Goal: Task Accomplishment & Management: Manage account settings

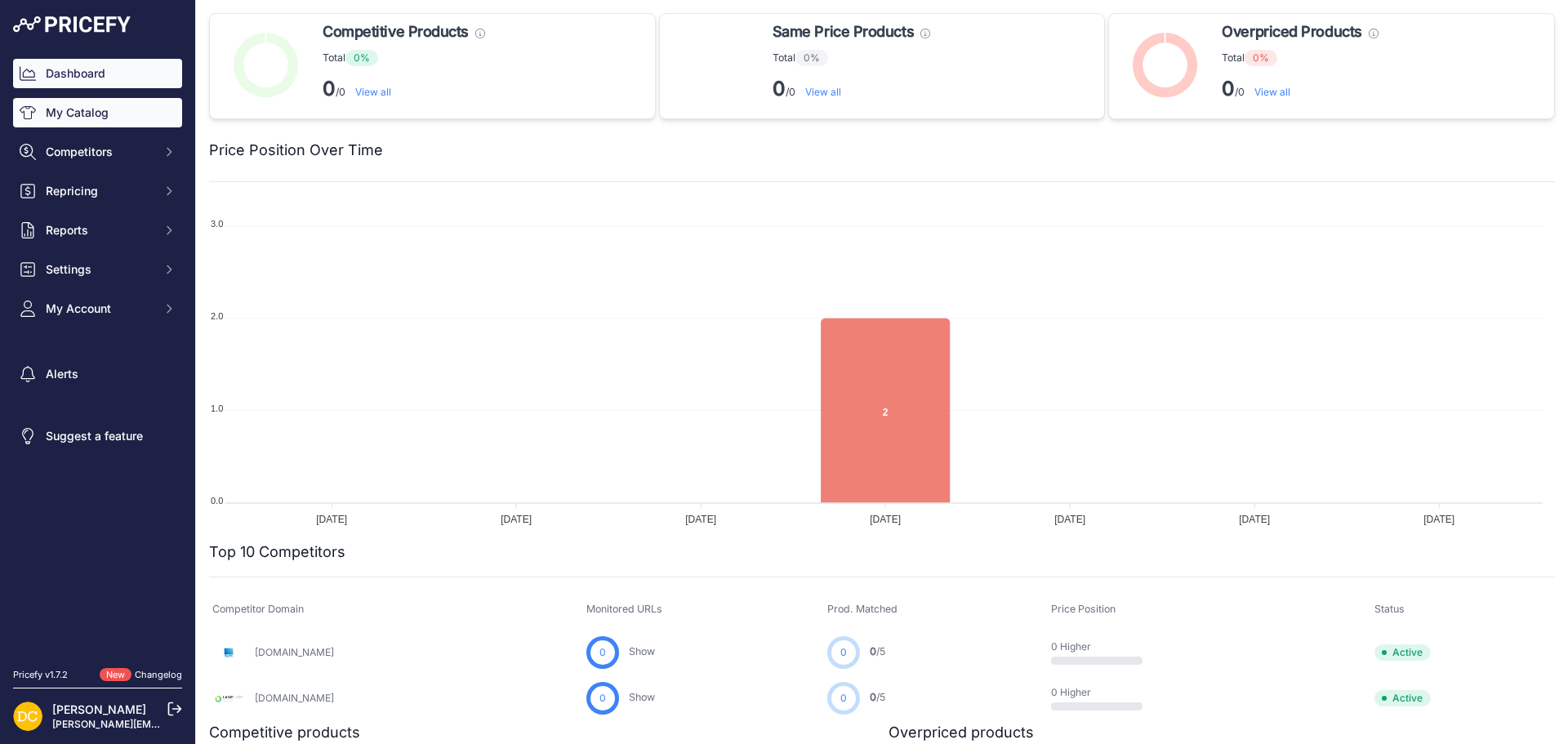
click at [75, 107] on link "My Catalog" at bounding box center [98, 112] width 169 height 30
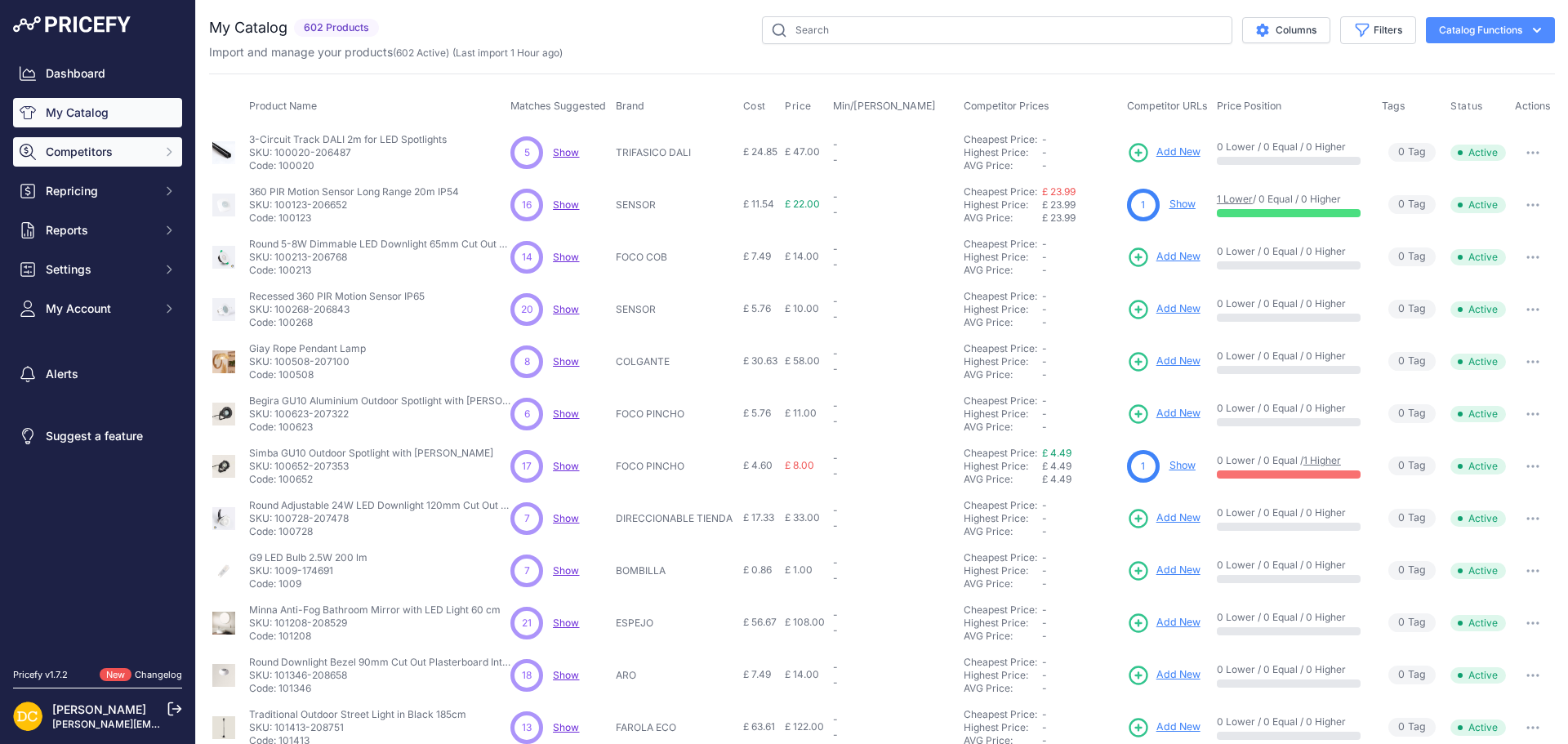
click at [113, 150] on span "Competitors" at bounding box center [99, 151] width 107 height 16
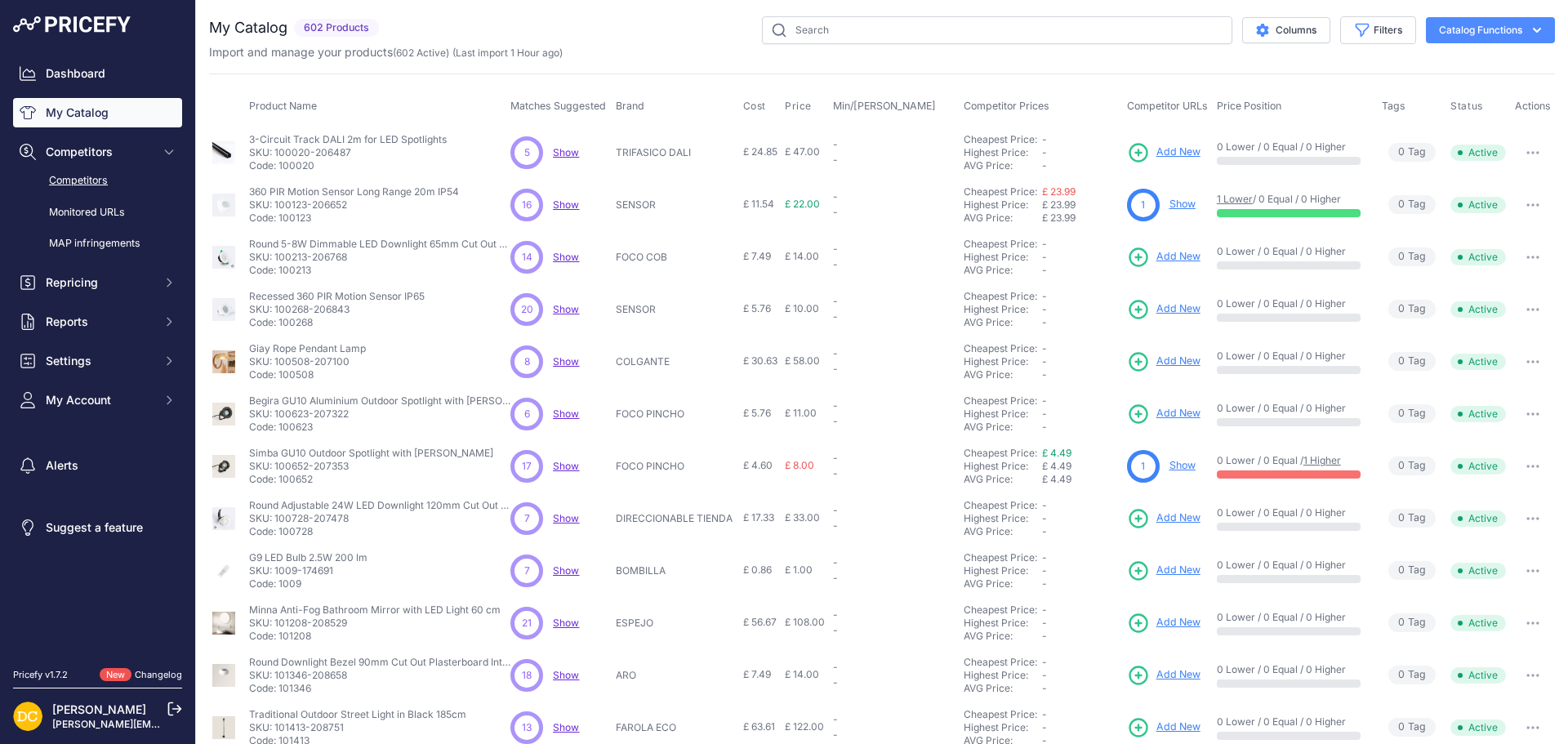
click at [91, 180] on link "Competitors" at bounding box center [98, 181] width 169 height 29
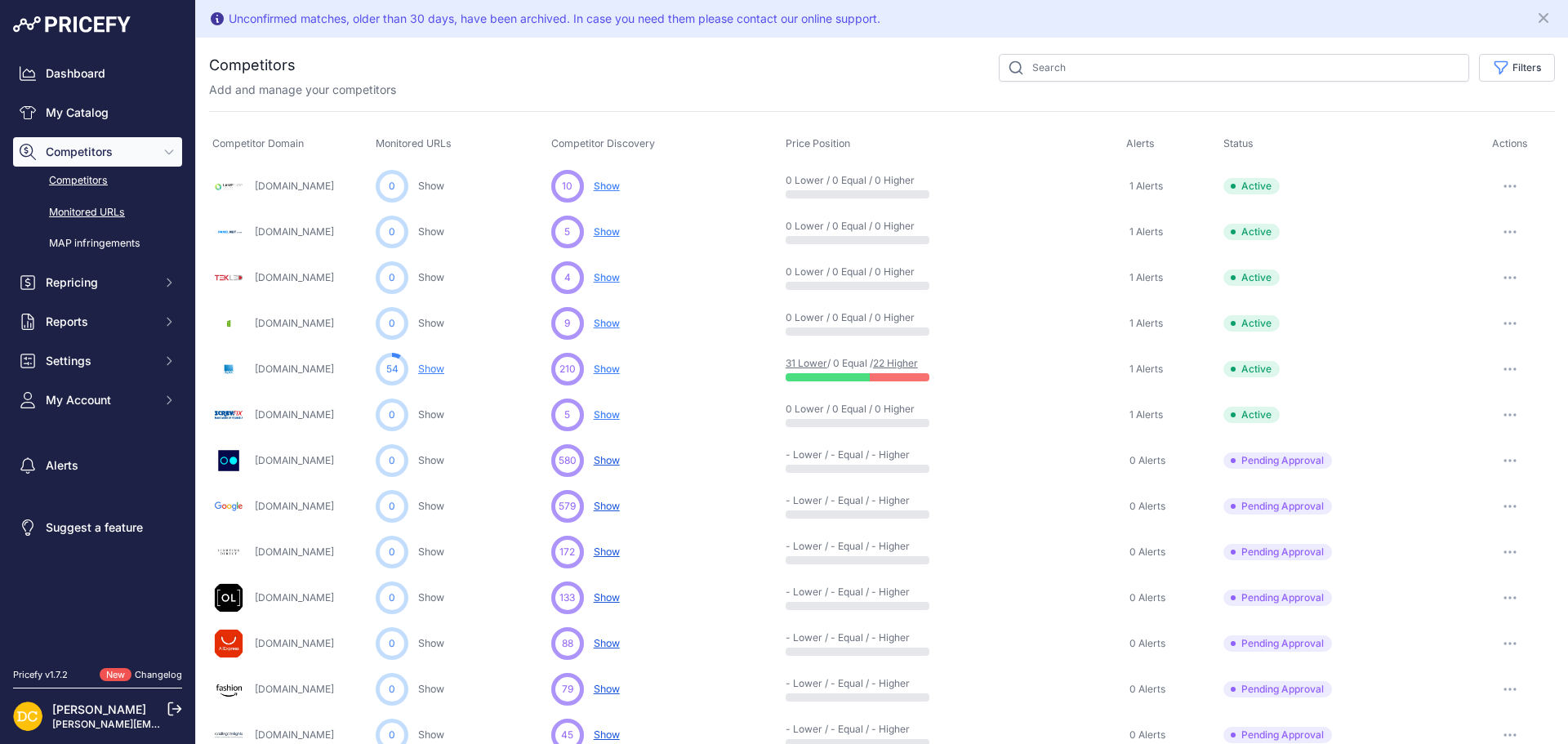
click at [78, 206] on link "Monitored URLs" at bounding box center [98, 212] width 169 height 29
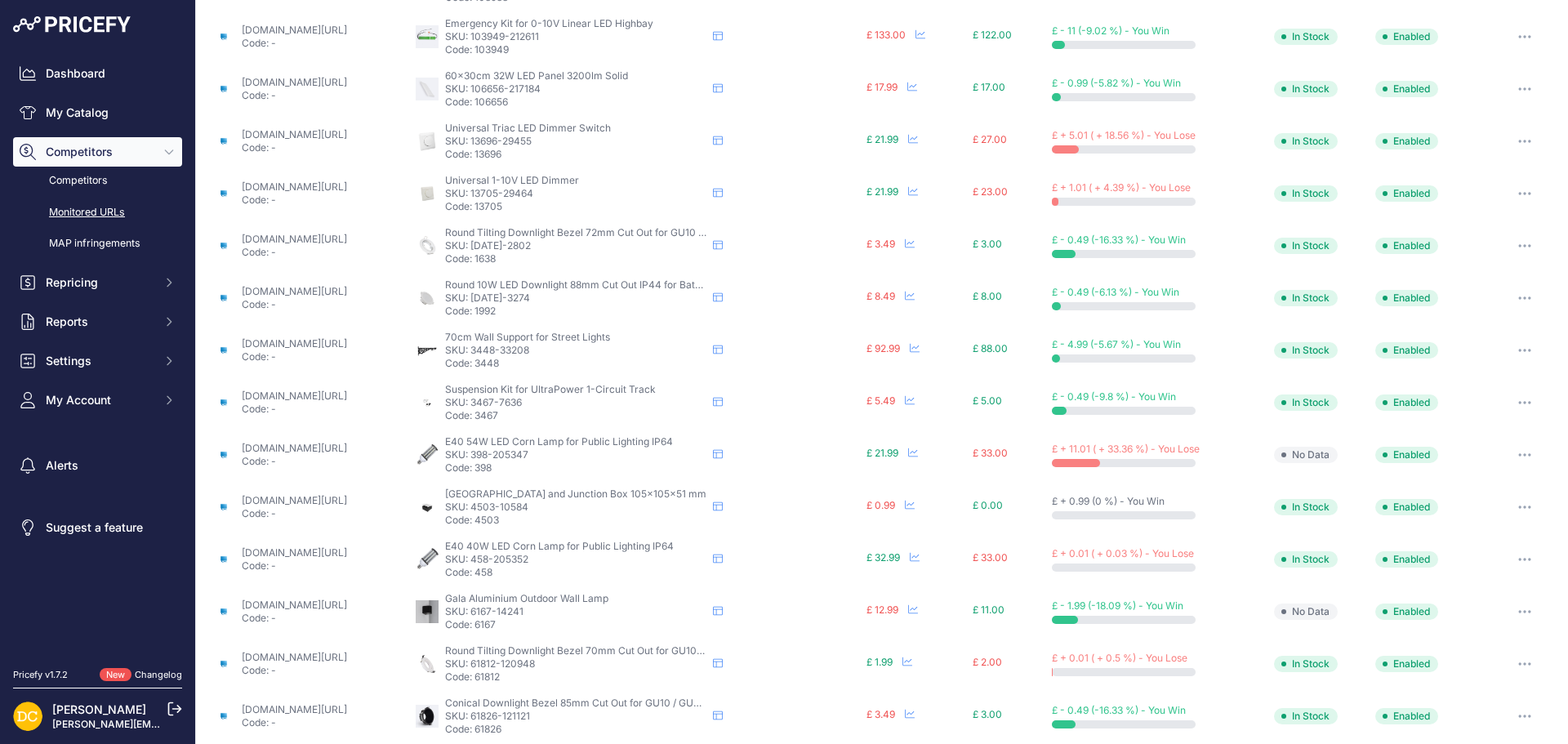
scroll to position [496, 0]
